Goal: Transaction & Acquisition: Purchase product/service

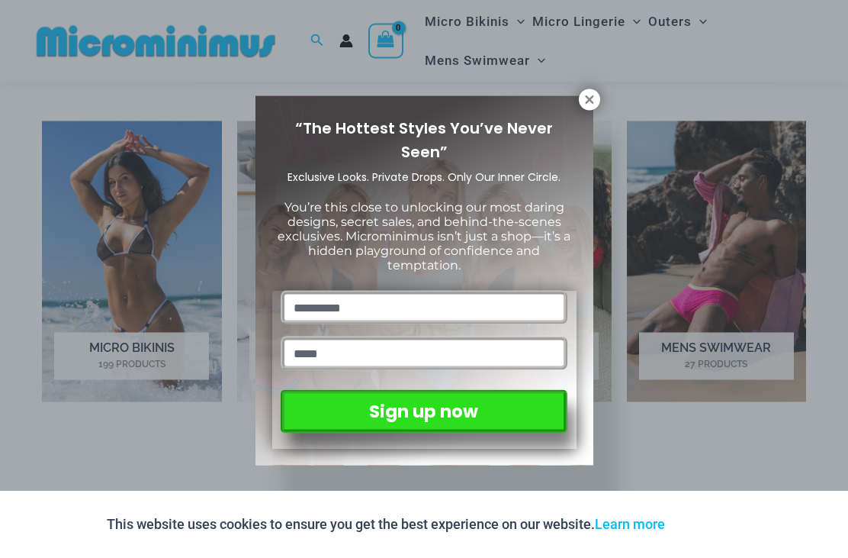
scroll to position [972, 0]
click at [592, 105] on icon at bounding box center [590, 100] width 14 height 14
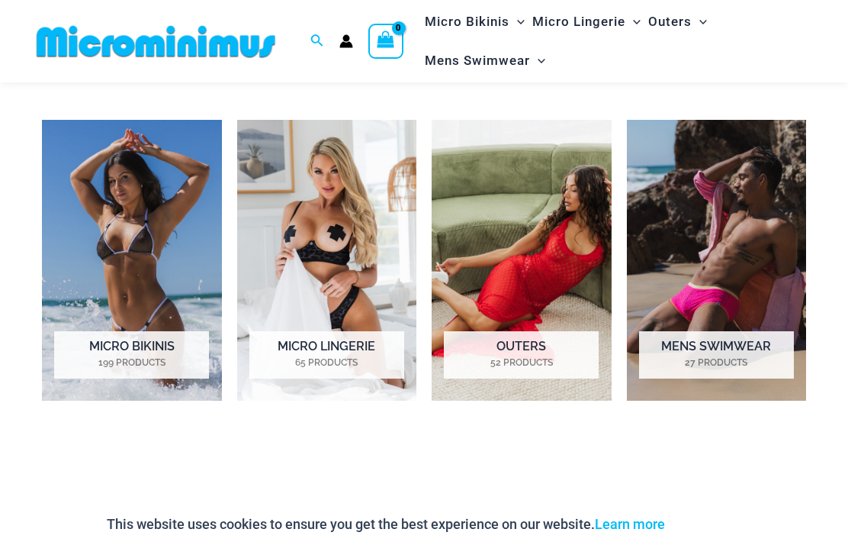
click at [754, 359] on mark "27 Products" at bounding box center [716, 363] width 155 height 14
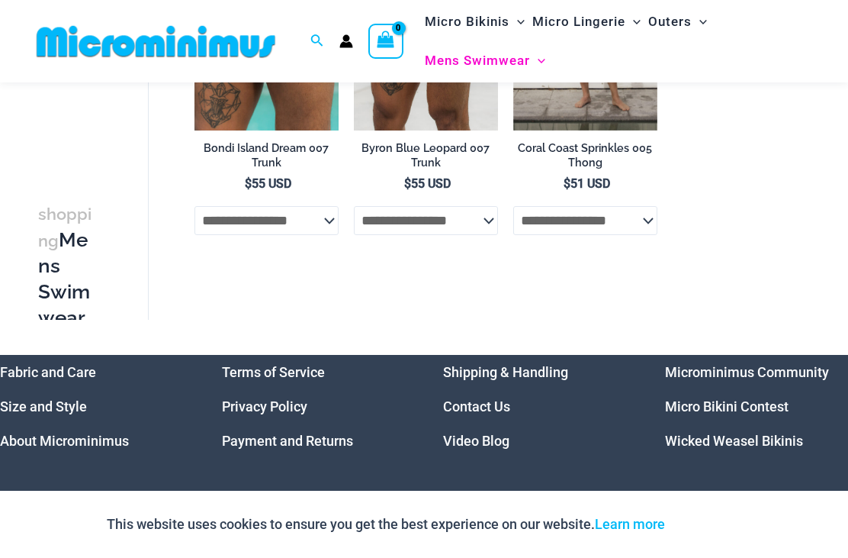
scroll to position [2597, 0]
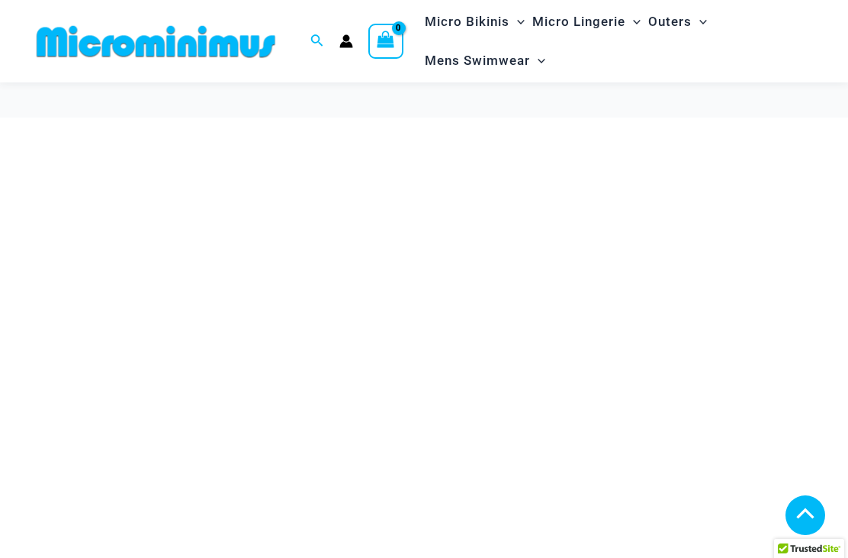
scroll to position [1021, 0]
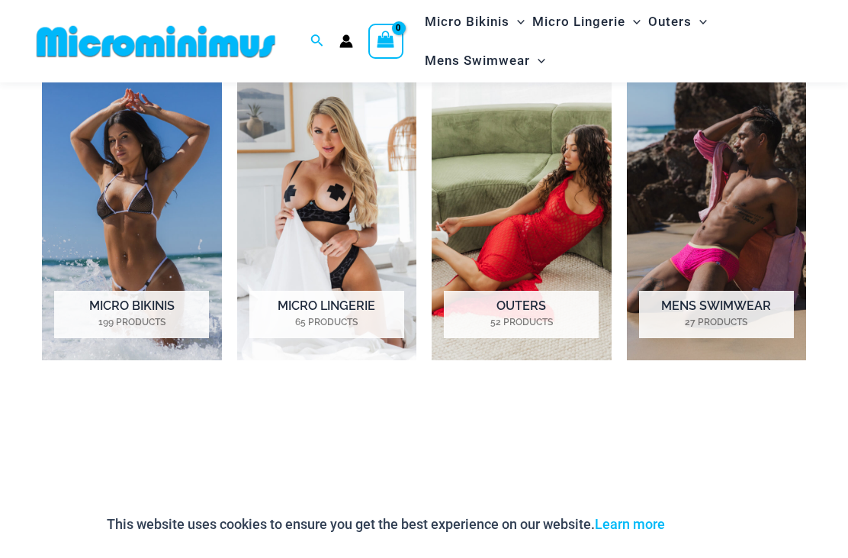
click at [80, 304] on h2 "Micro Bikinis 199 Products" at bounding box center [131, 314] width 155 height 47
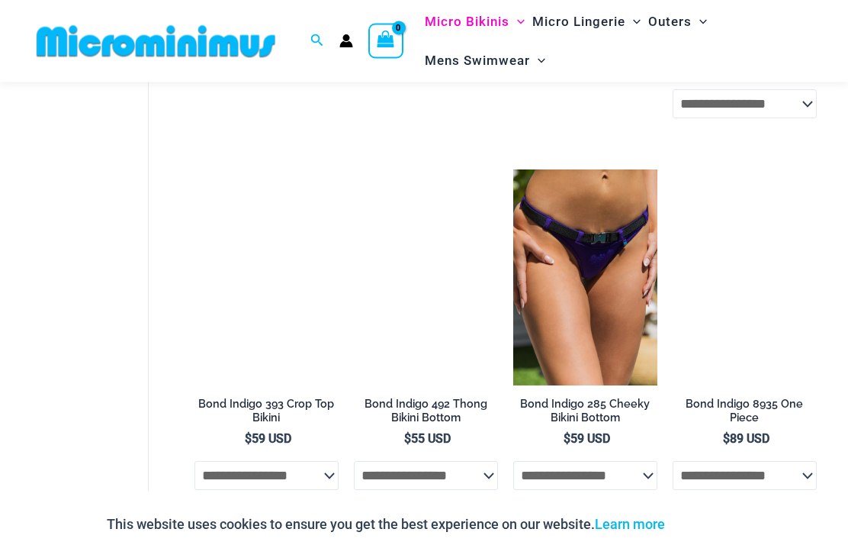
scroll to position [851, 0]
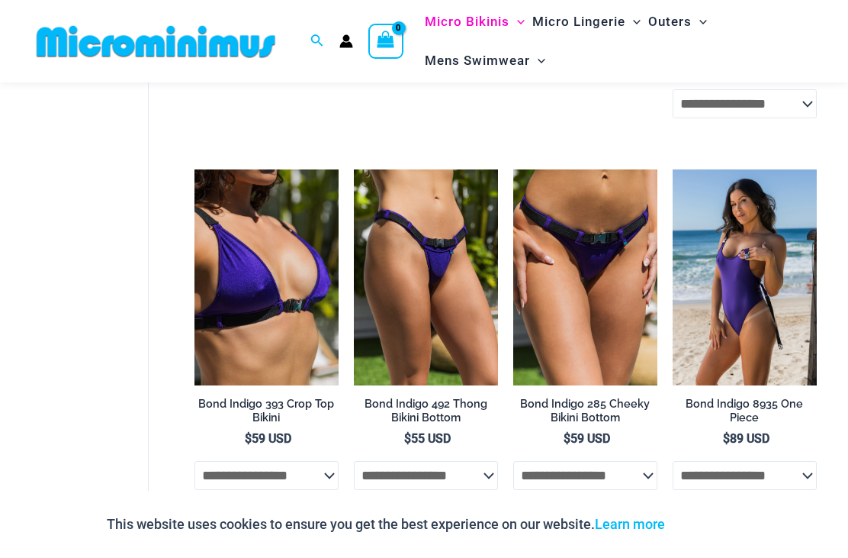
click at [513, 169] on img at bounding box center [513, 169] width 0 height 0
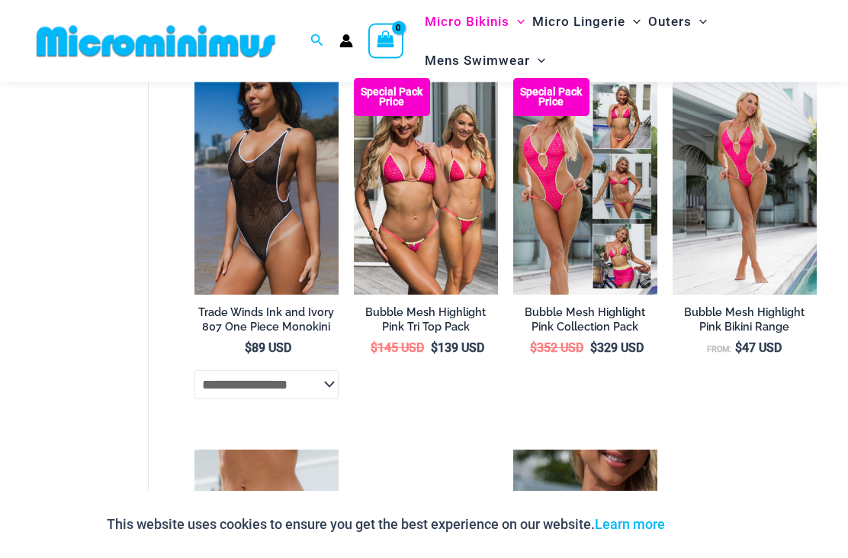
scroll to position [2399, 0]
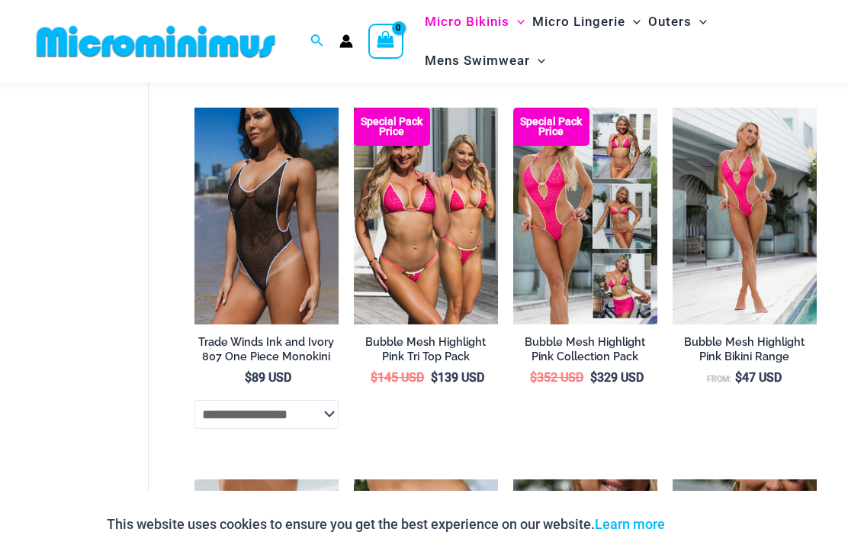
click at [315, 34] on icon "Search icon link" at bounding box center [316, 41] width 12 height 14
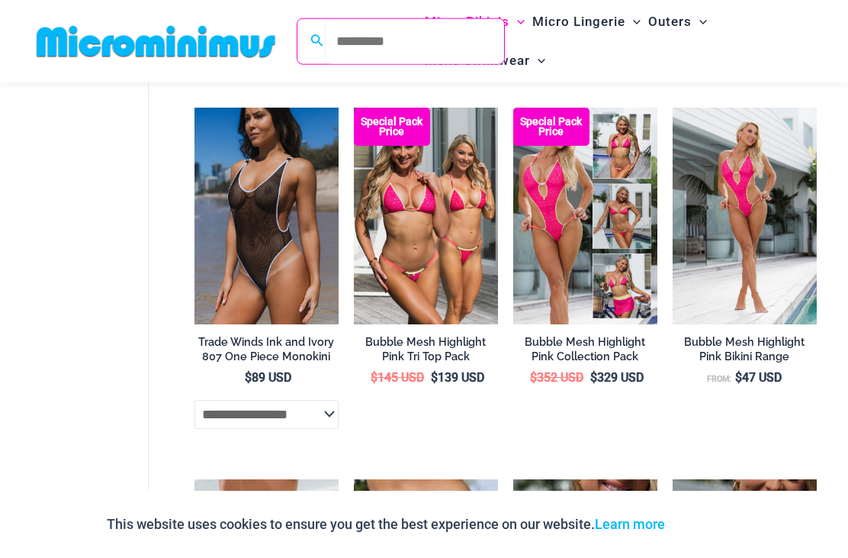
click at [339, 35] on input "Search for: Search" at bounding box center [414, 41] width 179 height 45
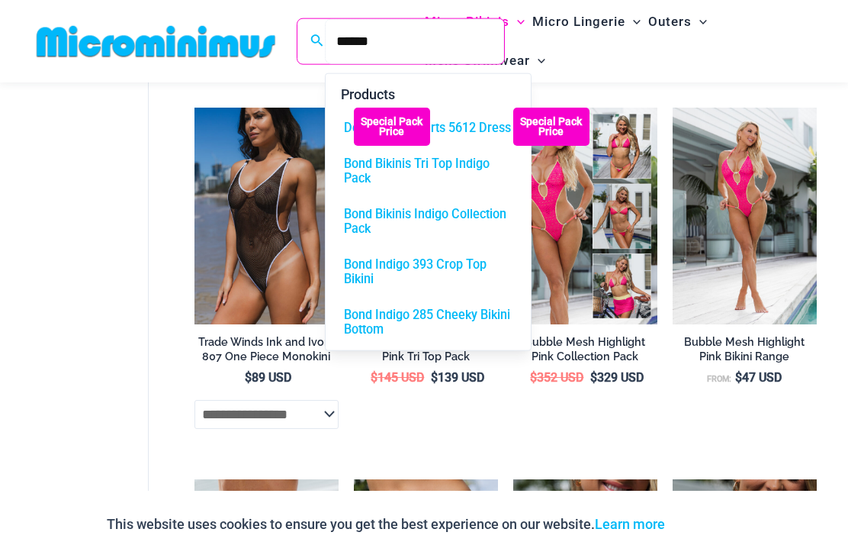
type input "******"
click button "Search" at bounding box center [0, 0] width 0 height 0
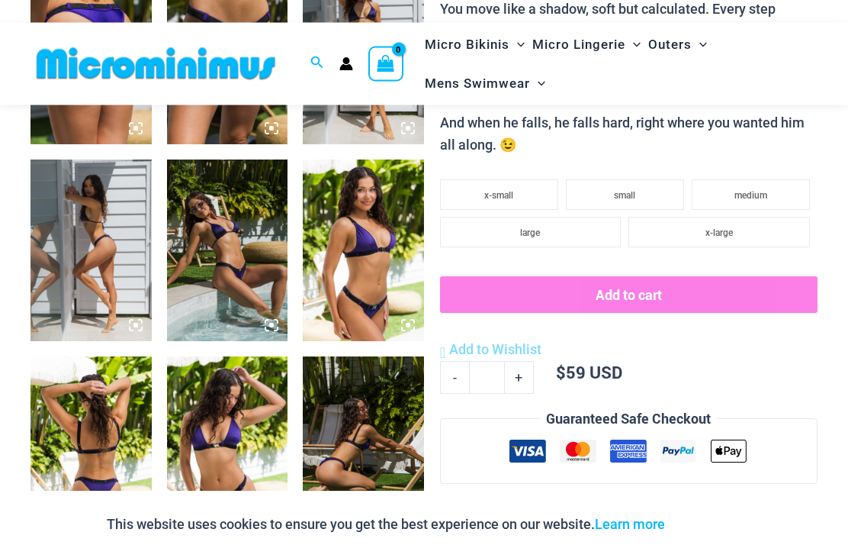
click at [338, 272] on img at bounding box center [363, 251] width 121 height 182
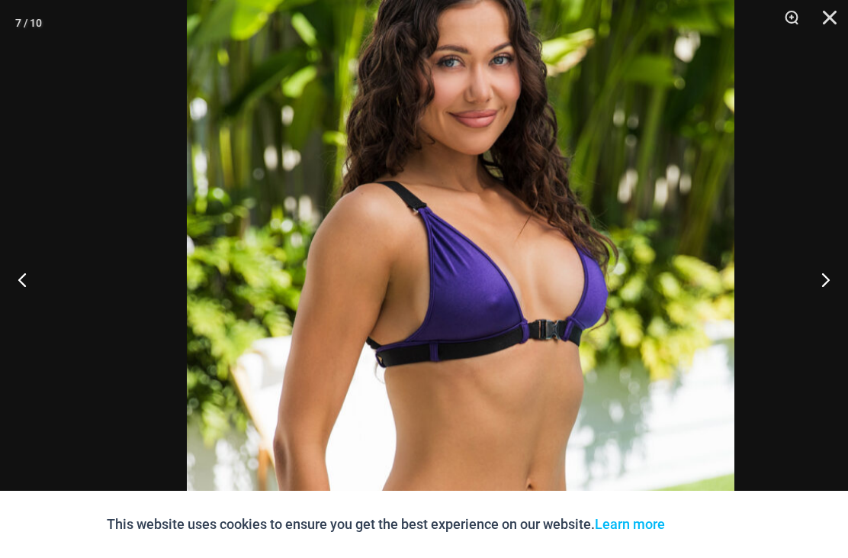
click at [384, 240] on img at bounding box center [461, 334] width 548 height 822
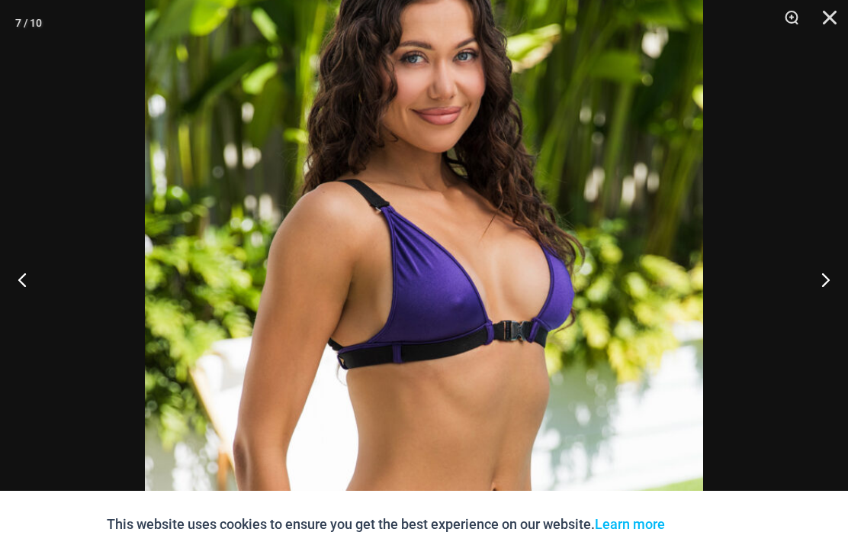
scroll to position [819, 0]
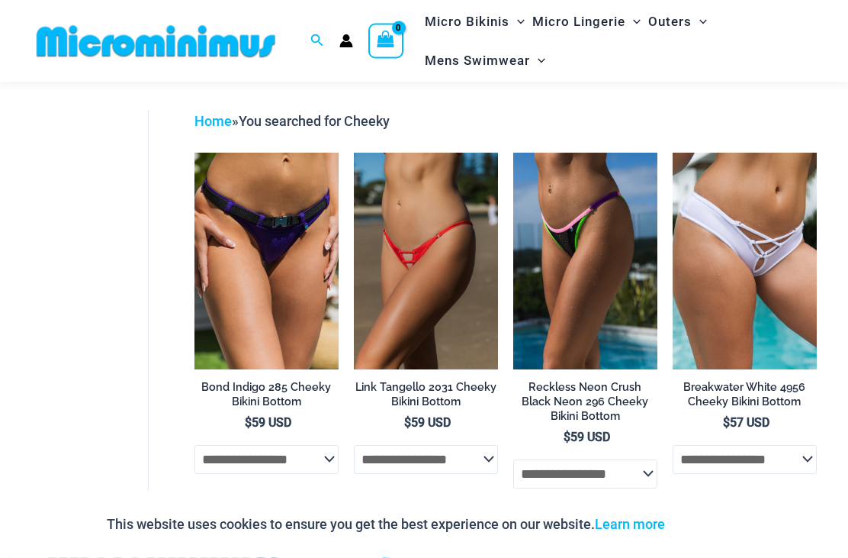
scroll to position [50, 0]
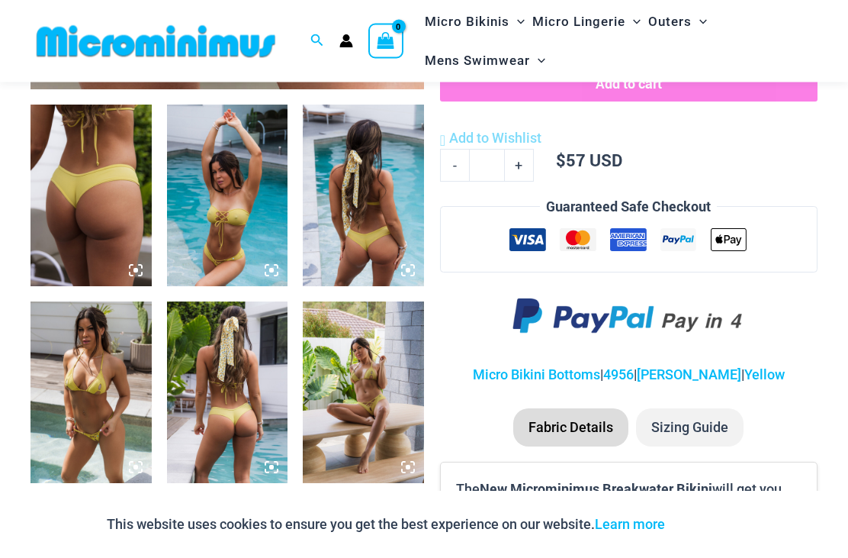
scroll to position [626, 0]
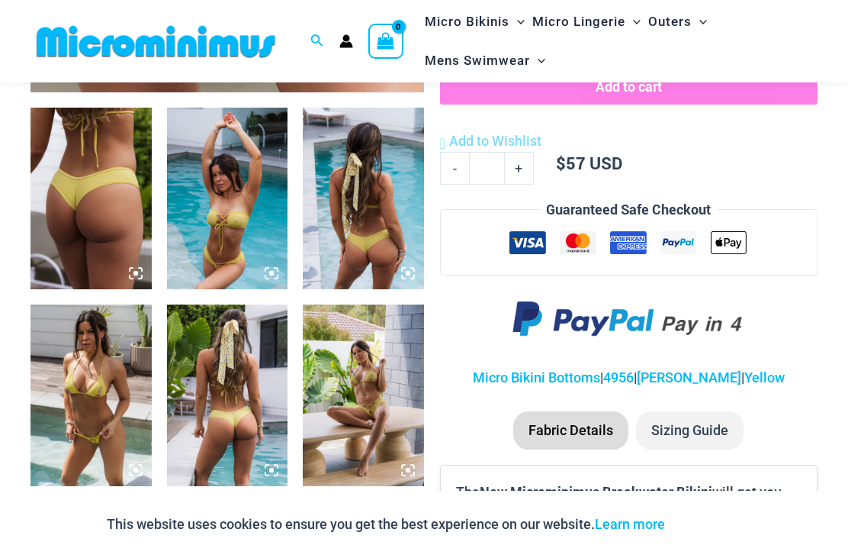
click at [74, 413] on img at bounding box center [91, 395] width 121 height 182
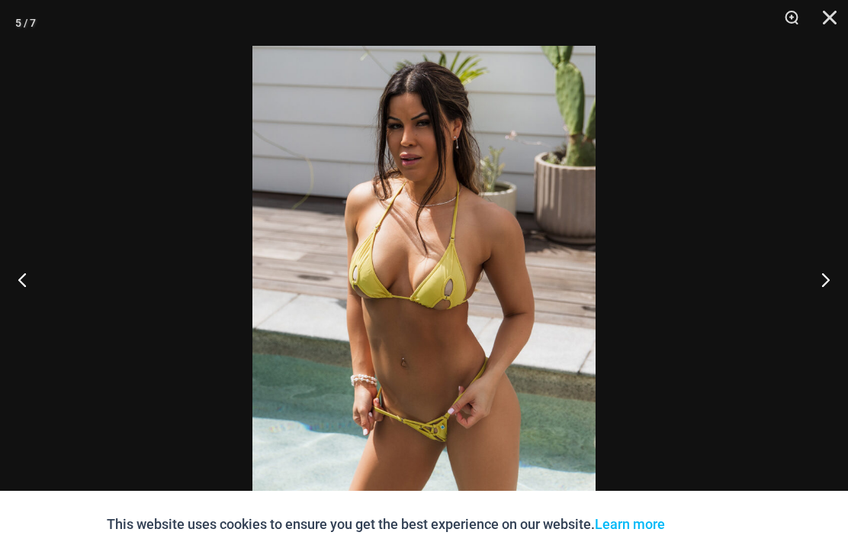
click at [92, 290] on div at bounding box center [424, 279] width 848 height 558
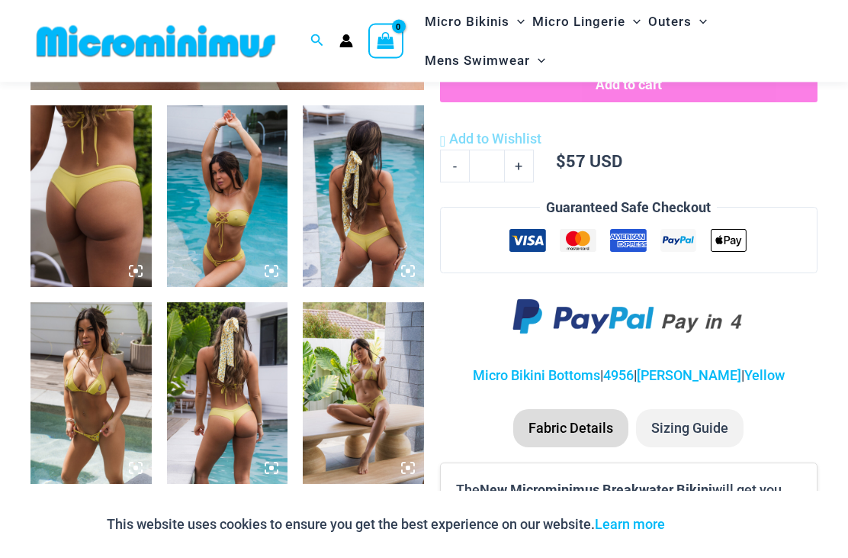
scroll to position [629, 0]
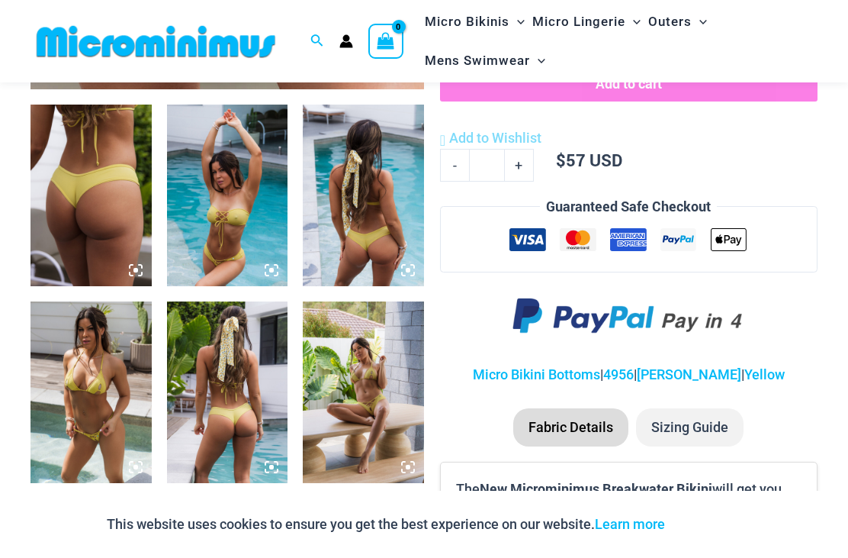
click at [337, 376] on img at bounding box center [363, 392] width 121 height 182
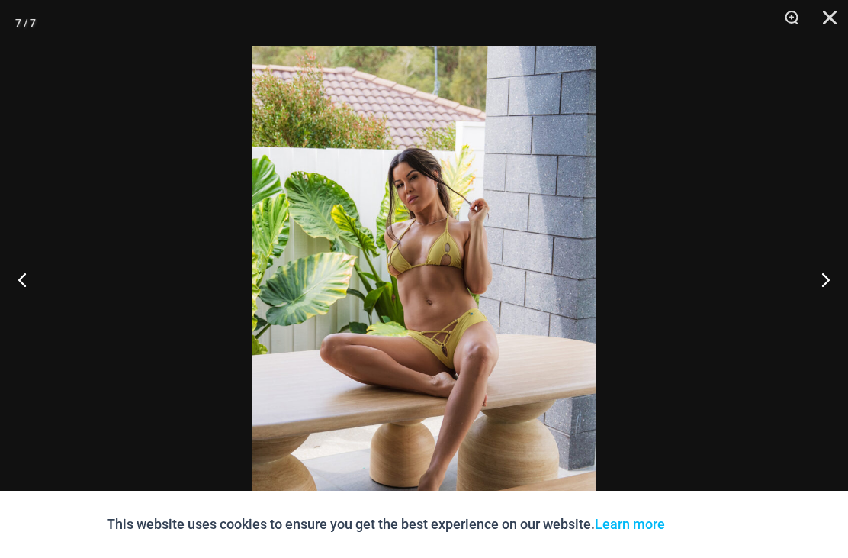
scroll to position [677, 0]
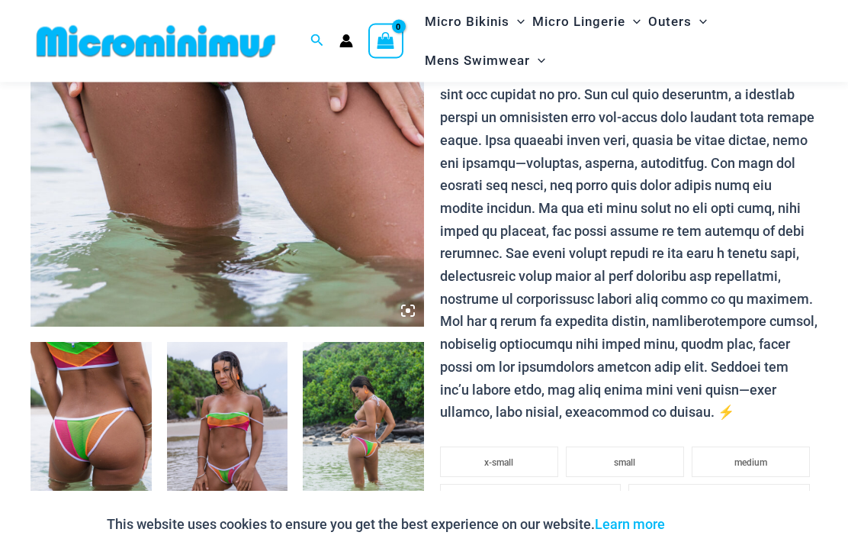
click at [196, 386] on img at bounding box center [227, 434] width 121 height 182
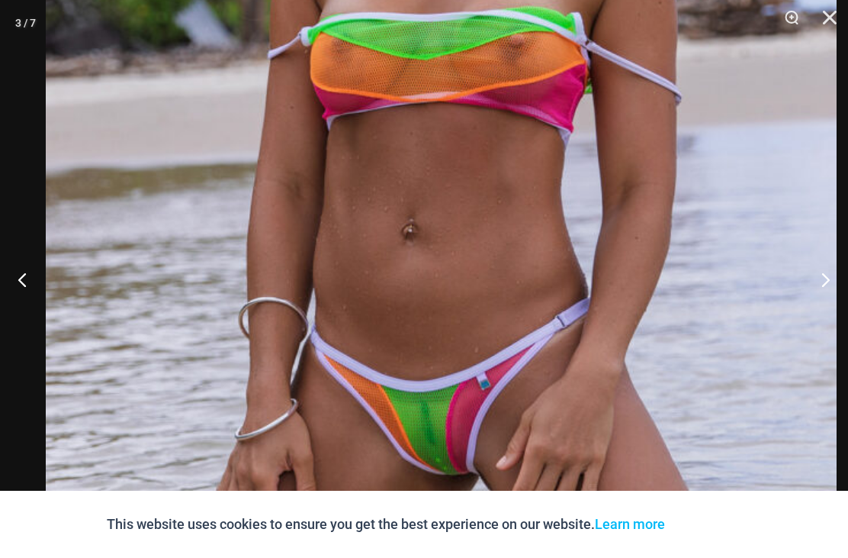
click at [24, 191] on div at bounding box center [424, 279] width 848 height 558
click at [30, 188] on div at bounding box center [424, 279] width 848 height 558
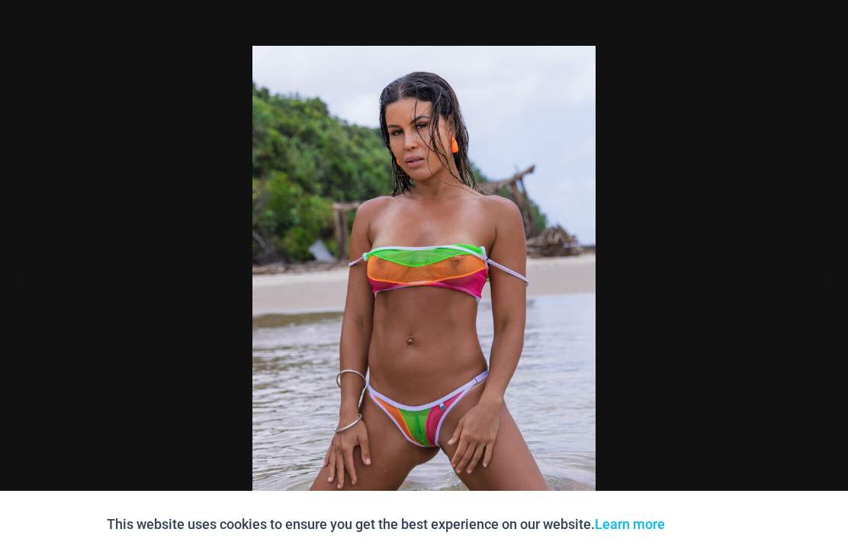
click at [43, 178] on div at bounding box center [424, 279] width 848 height 558
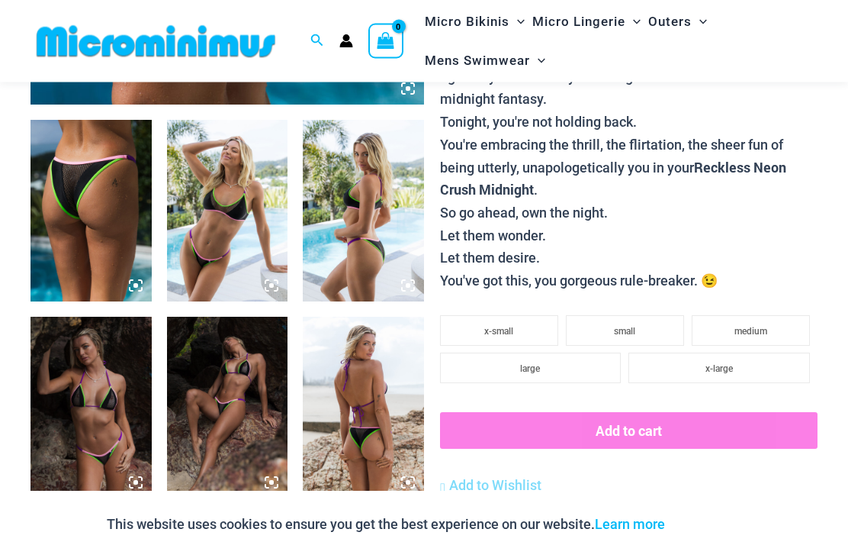
scroll to position [613, 0]
click at [82, 396] on img at bounding box center [91, 408] width 121 height 182
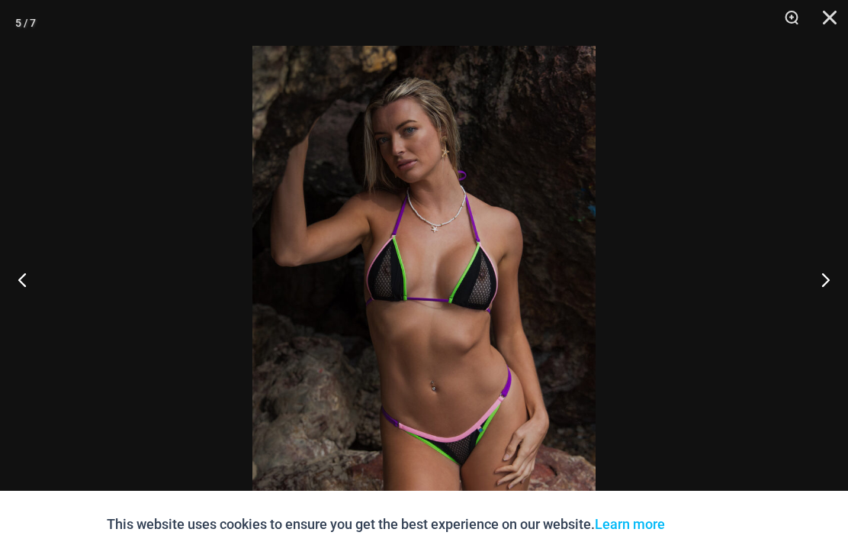
click at [66, 251] on div at bounding box center [424, 279] width 848 height 558
